Goal: Information Seeking & Learning: Learn about a topic

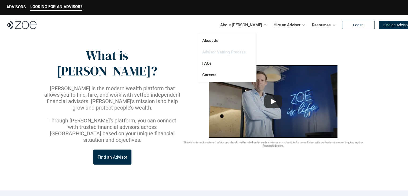
click at [229, 52] on link "Advisor Vetting Process" at bounding box center [223, 52] width 43 height 5
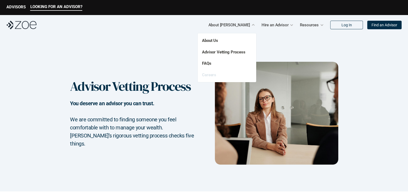
click at [212, 75] on link "Careers" at bounding box center [209, 74] width 14 height 5
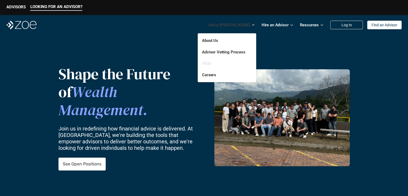
click at [208, 65] on link "FAQs" at bounding box center [206, 63] width 9 height 5
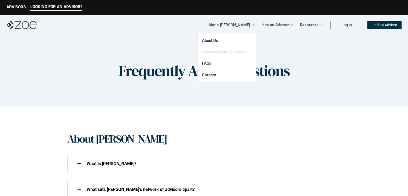
click at [222, 54] on link "Advisor Vetting Process" at bounding box center [223, 52] width 43 height 5
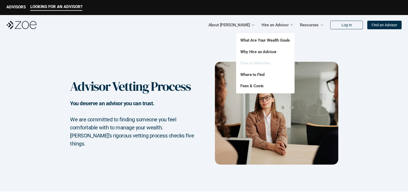
click at [263, 61] on link "How to Interview" at bounding box center [255, 63] width 30 height 5
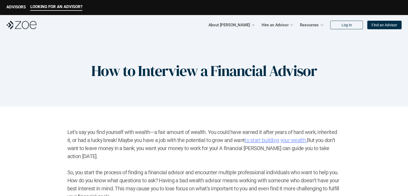
click at [10, 4] on div "LOOKING FOR AN ADVISOR? ADVISORS" at bounding box center [204, 7] width 408 height 15
click at [10, 7] on p "ADVISORS" at bounding box center [15, 7] width 19 height 5
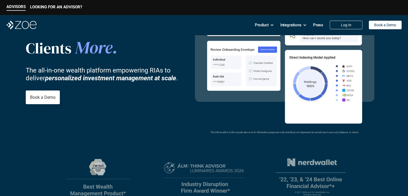
scroll to position [54, 0]
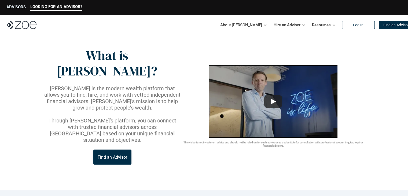
click at [20, 5] on p "ADVISORS" at bounding box center [15, 7] width 19 height 5
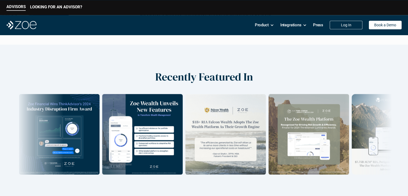
scroll to position [738, 0]
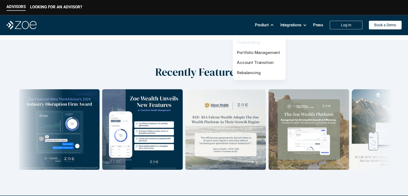
click at [251, 42] on link "Onboarding" at bounding box center [248, 42] width 23 height 5
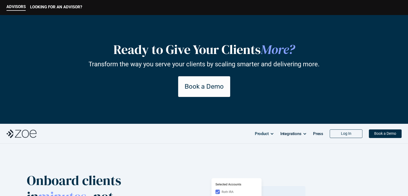
scroll to position [21, 0]
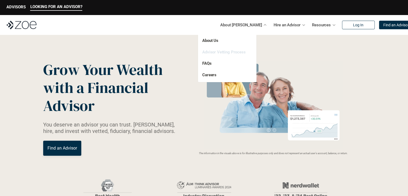
click at [223, 53] on link "Advisor Vetting Process" at bounding box center [223, 52] width 43 height 5
